Goal: Task Accomplishment & Management: Complete application form

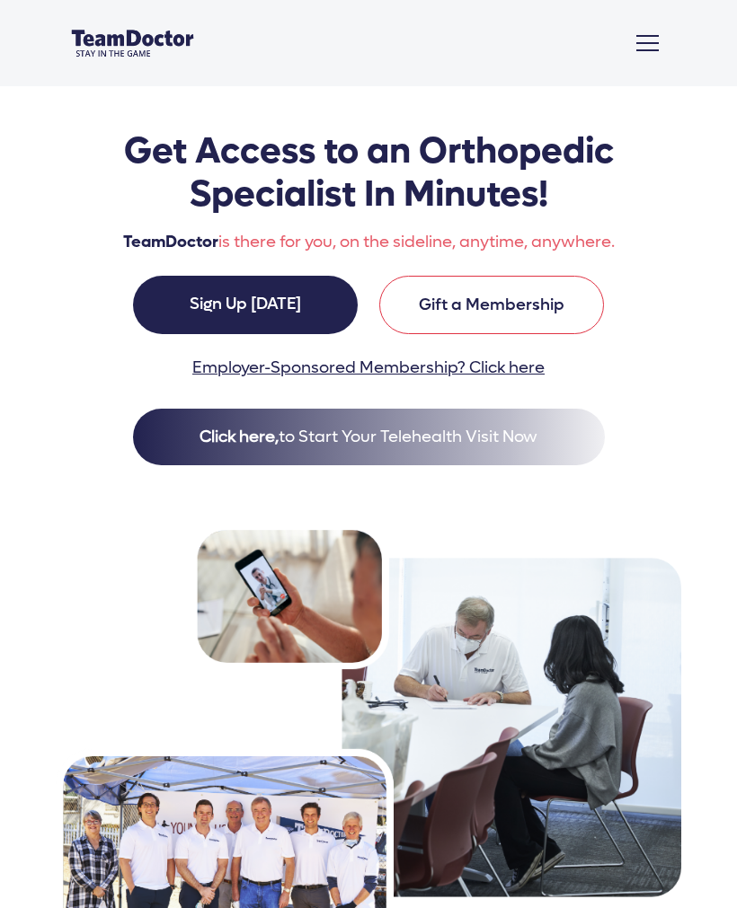
click at [289, 326] on link "Sign Up Today" at bounding box center [245, 305] width 225 height 58
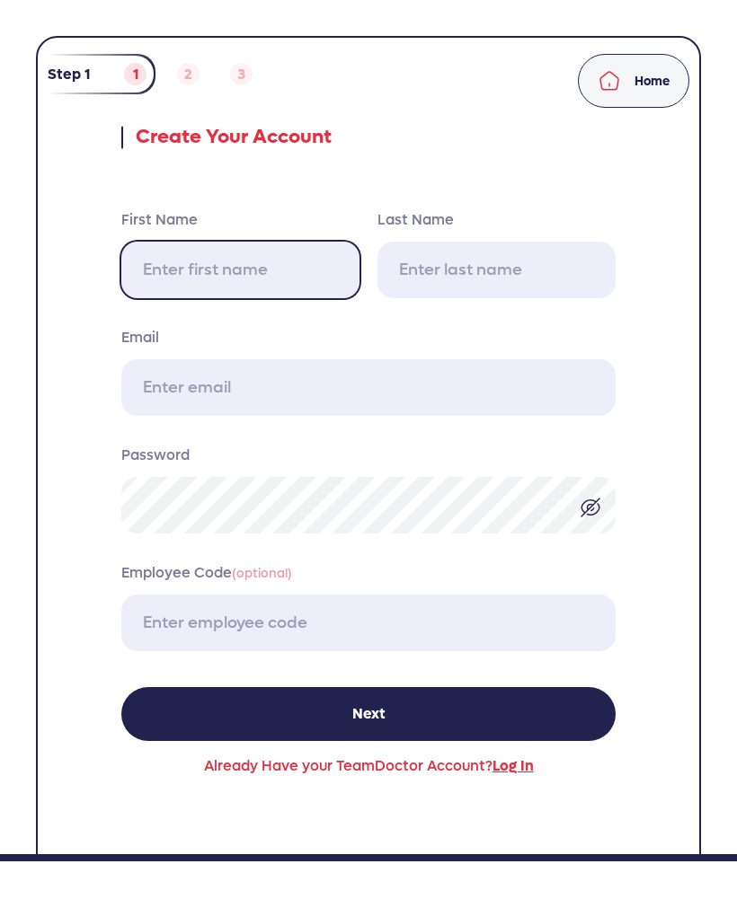
click at [300, 288] on input "First Name" at bounding box center [240, 270] width 238 height 57
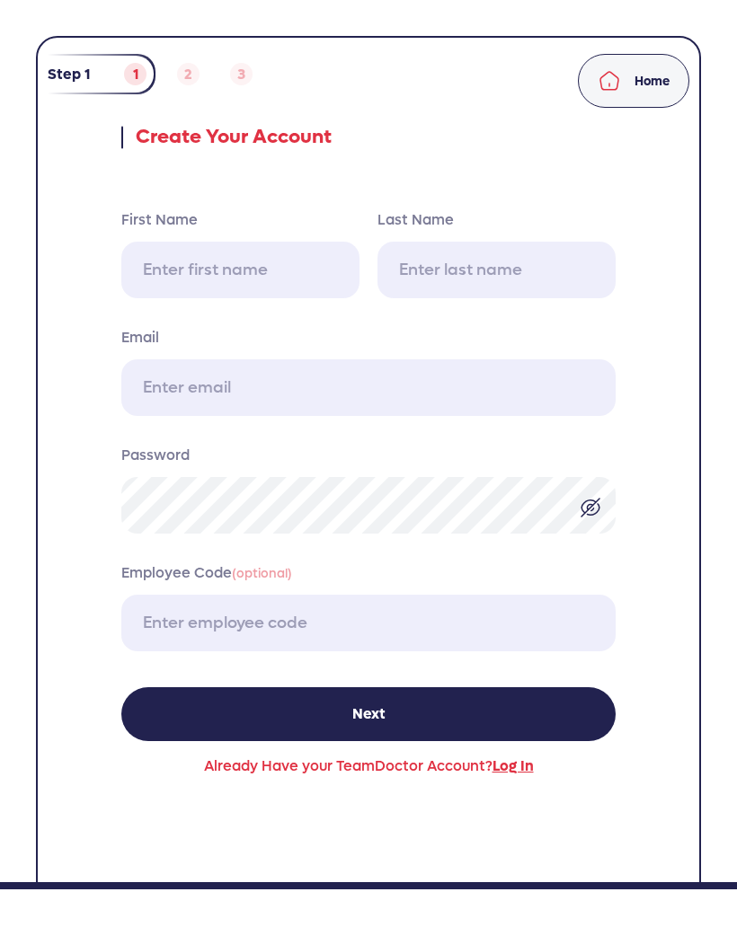
type input "Eric"
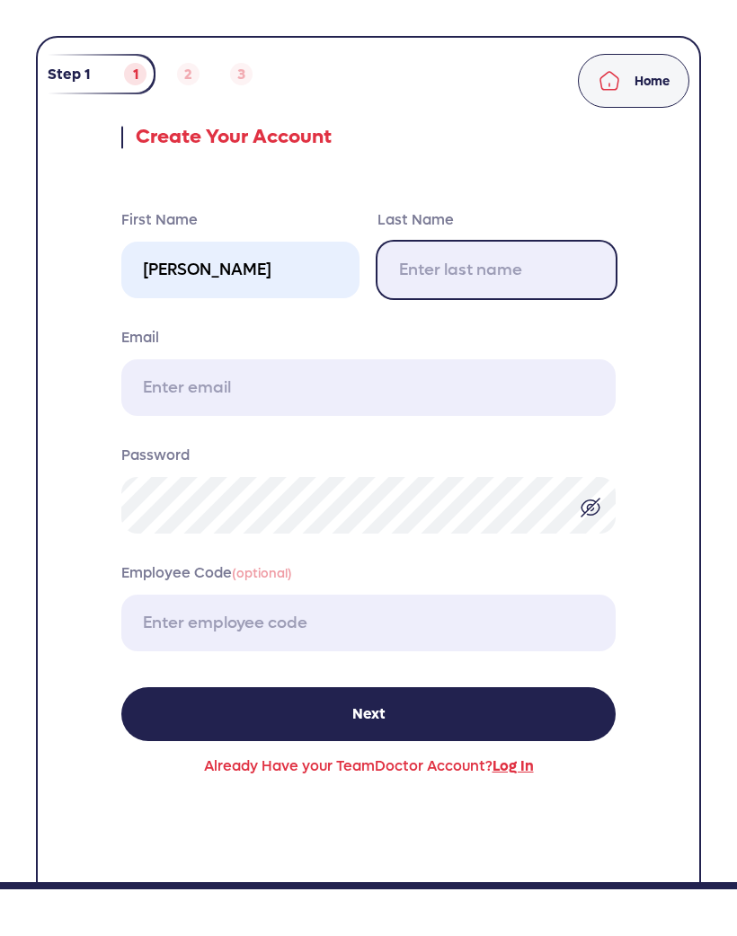
type input "Boardman"
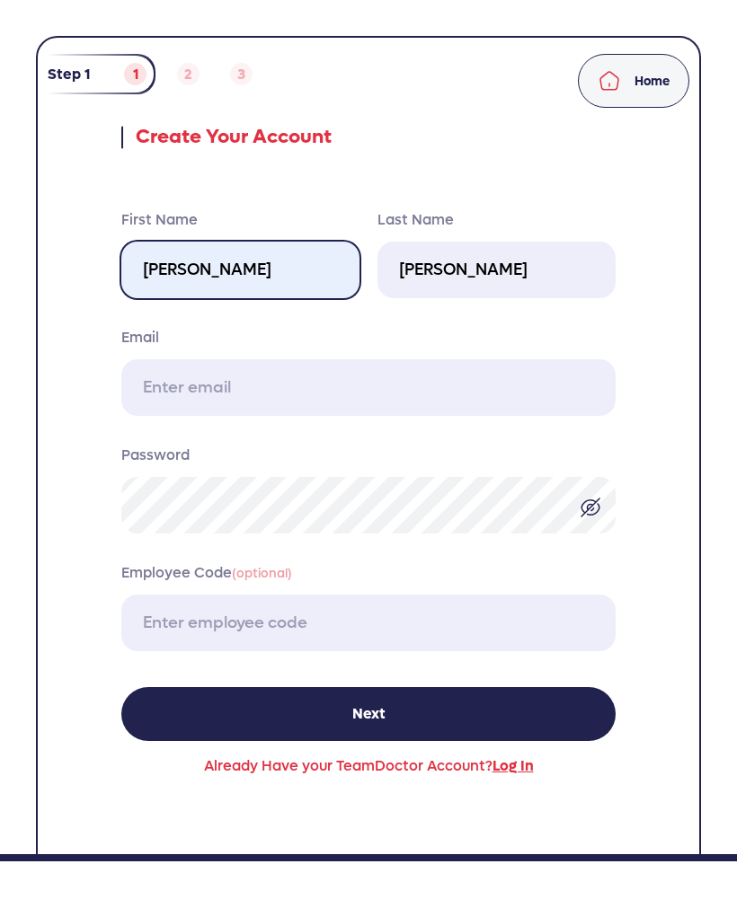
type input "etallguy@aol.com"
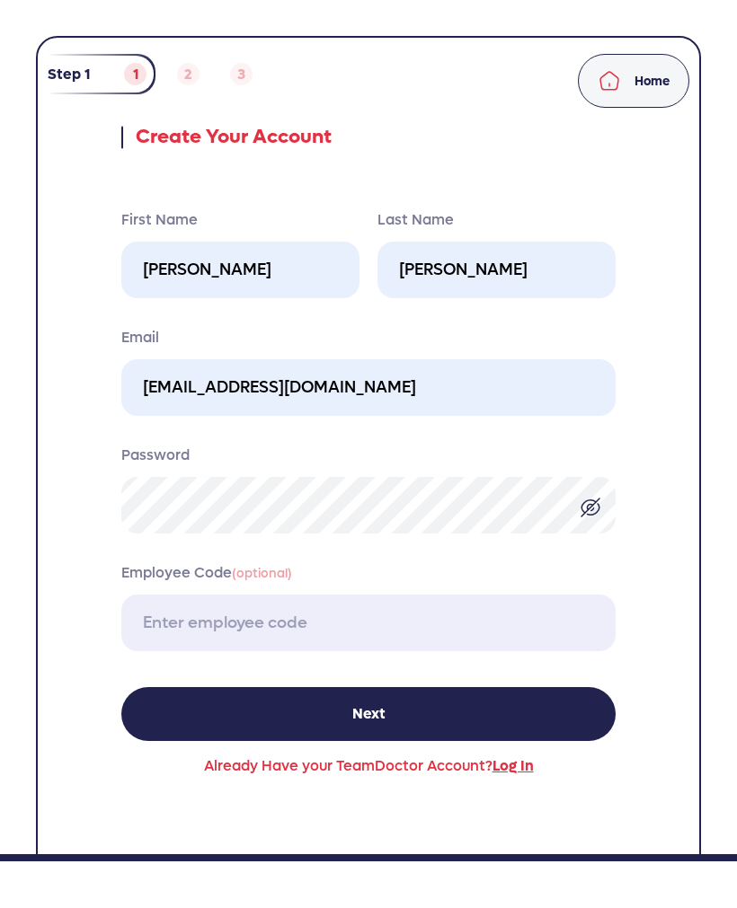
click at [516, 774] on span "Log In" at bounding box center [512, 766] width 41 height 19
